Goal: Communication & Community: Participate in discussion

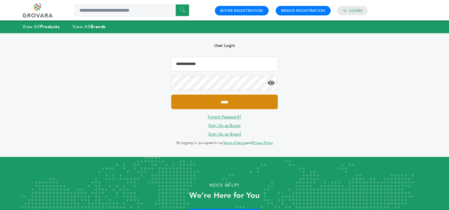
type input "**********"
click at [238, 101] on input "*****" at bounding box center [224, 102] width 106 height 15
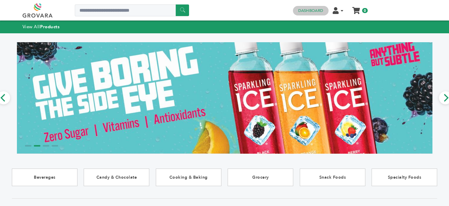
click at [319, 10] on link "Dashboard" at bounding box center [310, 10] width 25 height 5
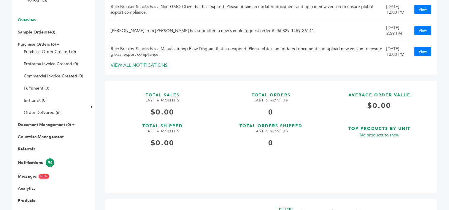
scroll to position [119, 0]
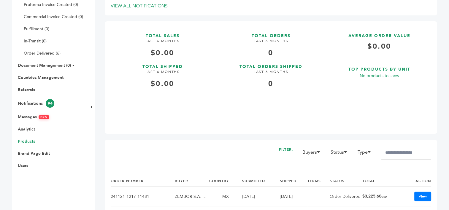
click at [25, 141] on link "Products" at bounding box center [26, 142] width 17 height 6
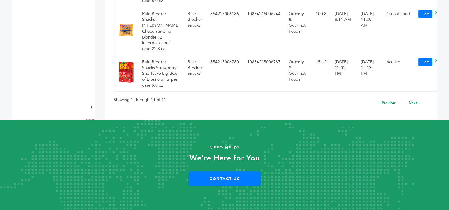
scroll to position [653, 0]
drag, startPoint x: 420, startPoint y: 50, endPoint x: 255, endPoint y: 24, distance: 167.6
click at [435, 15] on icon at bounding box center [436, 12] width 3 height 4
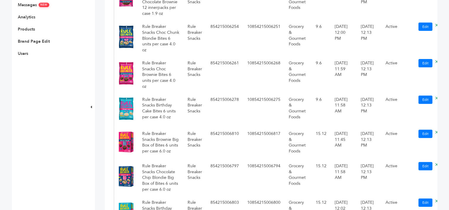
scroll to position [148, 0]
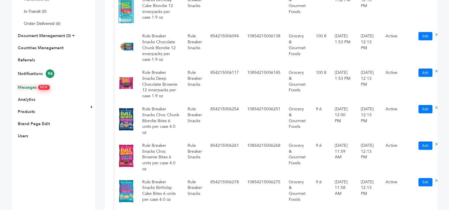
click at [30, 86] on link "Messages NEW" at bounding box center [33, 88] width 31 height 6
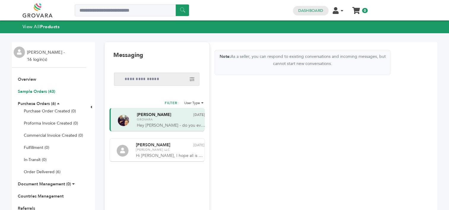
click at [46, 91] on link "Sample Orders (43)" at bounding box center [36, 92] width 37 height 6
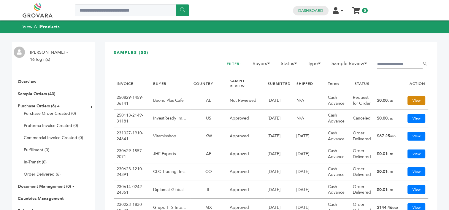
click at [414, 98] on link "View" at bounding box center [416, 100] width 18 height 9
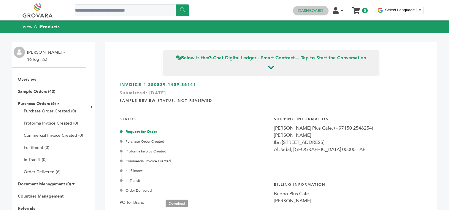
click at [314, 11] on link "Dashboard" at bounding box center [310, 10] width 25 height 5
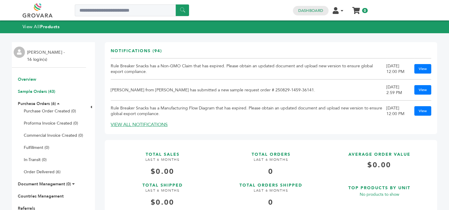
click at [30, 91] on link "Sample Orders (43)" at bounding box center [36, 92] width 37 height 6
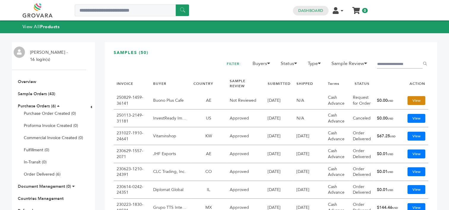
click at [413, 100] on link "View" at bounding box center [416, 100] width 18 height 9
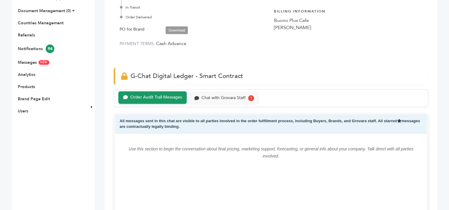
scroll to position [178, 0]
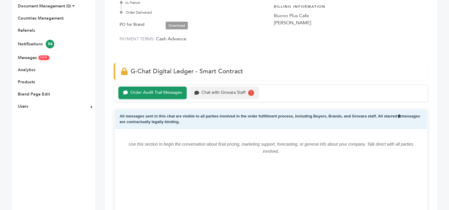
click at [225, 93] on div "Chat with Grovara Staff" at bounding box center [223, 92] width 44 height 5
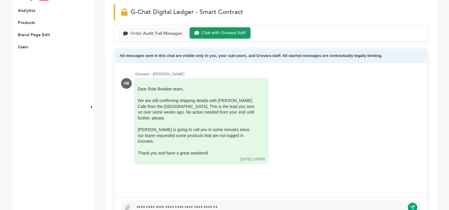
scroll to position [267, 0]
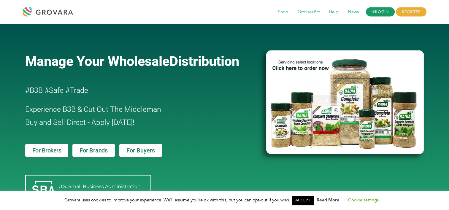
click at [378, 10] on link "LOGIN" at bounding box center [380, 11] width 29 height 9
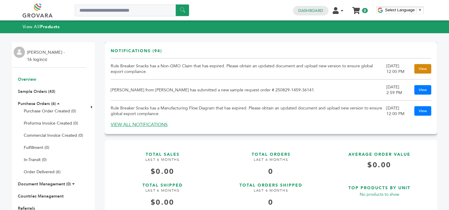
click at [417, 68] on link "View" at bounding box center [422, 68] width 17 height 9
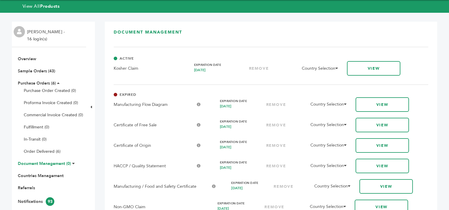
scroll to position [30, 0]
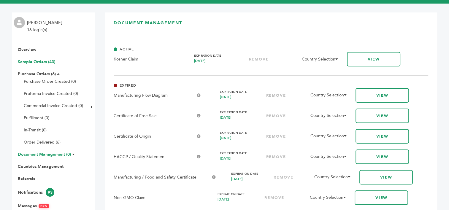
click at [39, 62] on link "Sample Orders (43)" at bounding box center [36, 62] width 37 height 6
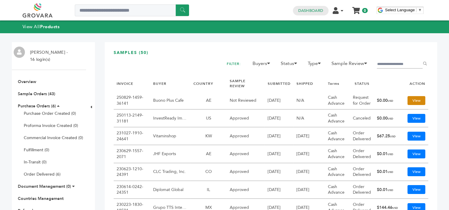
click at [412, 100] on link "View" at bounding box center [416, 100] width 18 height 9
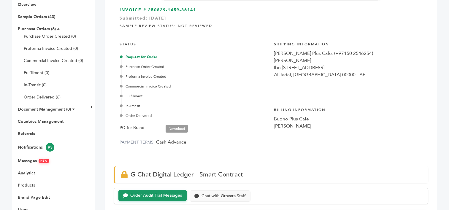
scroll to position [148, 0]
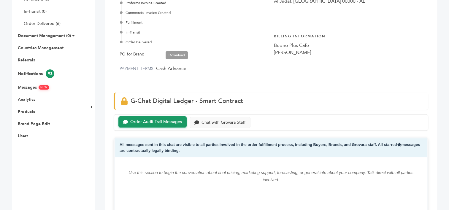
click at [149, 121] on div "Order Audit Trail Messages" at bounding box center [156, 122] width 52 height 5
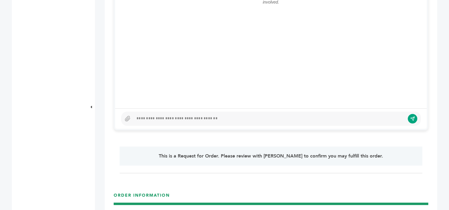
scroll to position [326, 0]
click at [198, 119] on div at bounding box center [268, 118] width 271 height 7
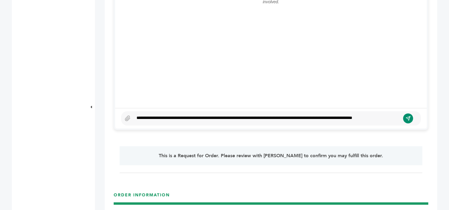
click at [408, 116] on icon "submit" at bounding box center [407, 118] width 5 height 5
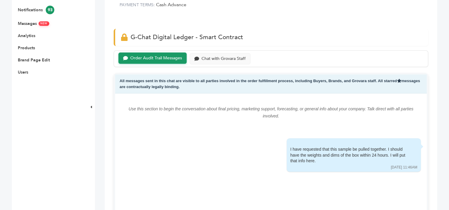
scroll to position [208, 0]
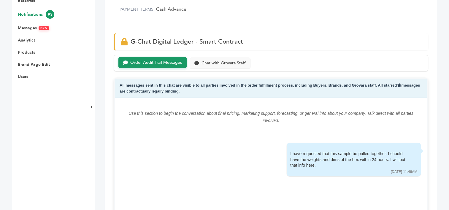
click at [33, 13] on link "Notifications 93" at bounding box center [36, 15] width 36 height 6
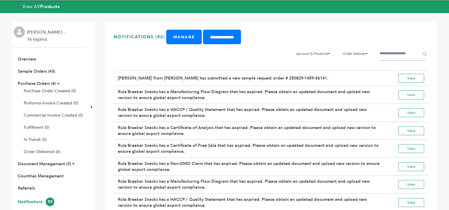
scroll to position [30, 0]
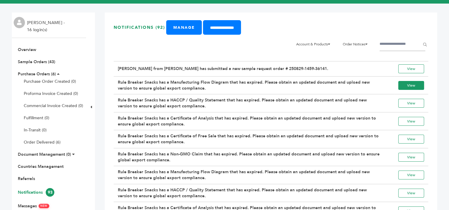
click at [409, 84] on link "View" at bounding box center [411, 85] width 26 height 9
